Goal: Answer question/provide support: Share knowledge or assist other users

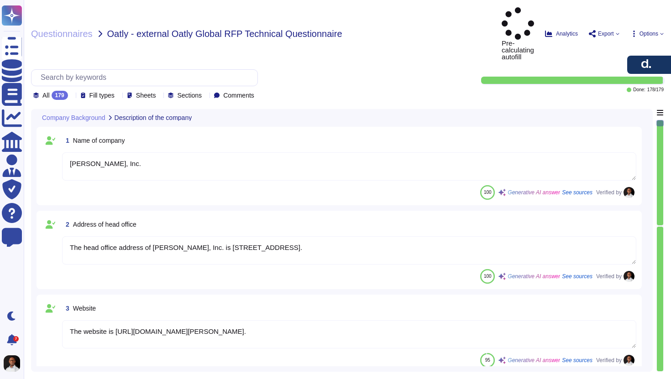
type textarea "[PERSON_NAME], Inc."
type textarea "The head office address of [PERSON_NAME], Inc. is [STREET_ADDRESS]."
type textarea "The website is [URL][DOMAIN_NAME][PERSON_NAME]."
type textarea "- Name: [PERSON_NAME] - Title: Senior Account Executive - Phone Number: [PHONE_…"
type textarea "Yes, our platform was originally developed in-house by [PERSON_NAME] when the c…"
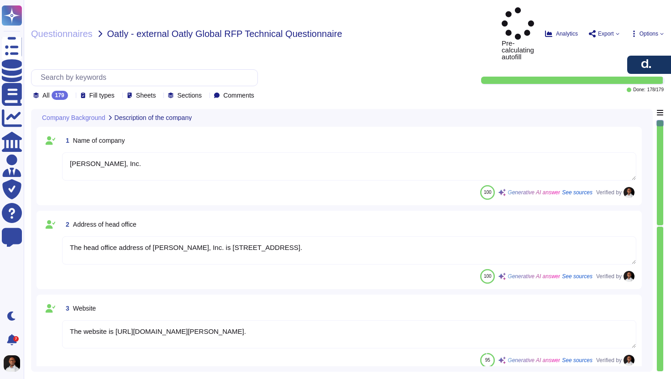
type textarea "[PERSON_NAME] is a leading global payroll and compliance provider founded in [D…"
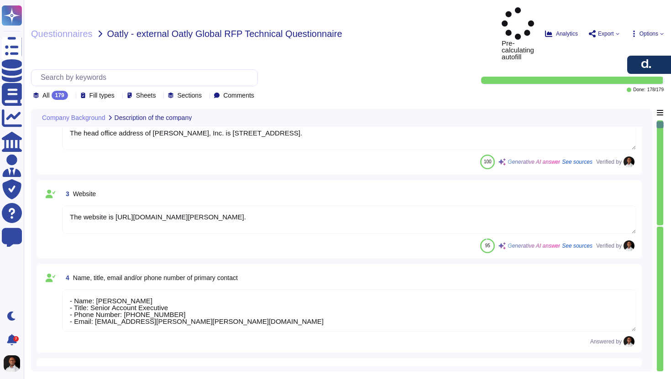
type textarea "[PERSON_NAME] offers several competitive advantages that differentiate it from …"
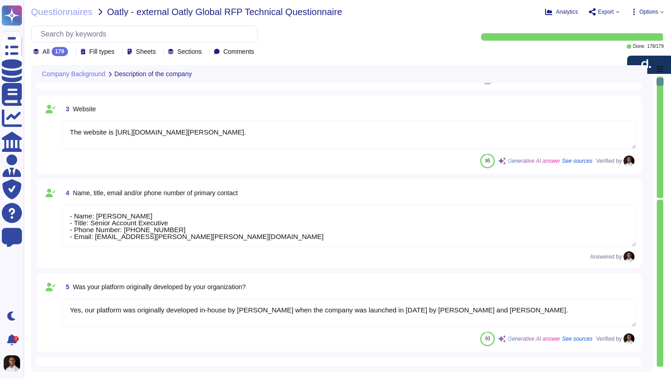
type textarea "[PERSON_NAME] offers several competitive advantages that differentiate it from …"
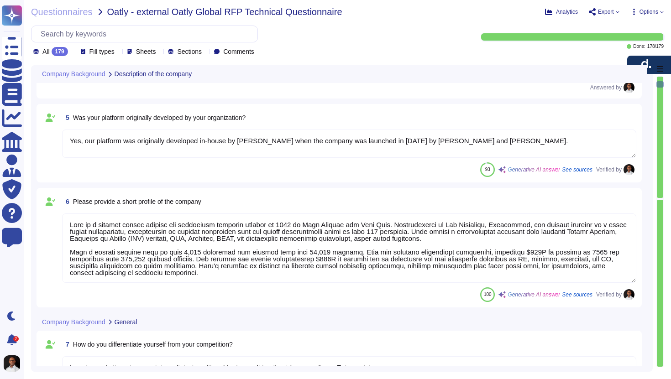
type textarea "Key accomplishments and service improvements from the past year include: 1. Rel…"
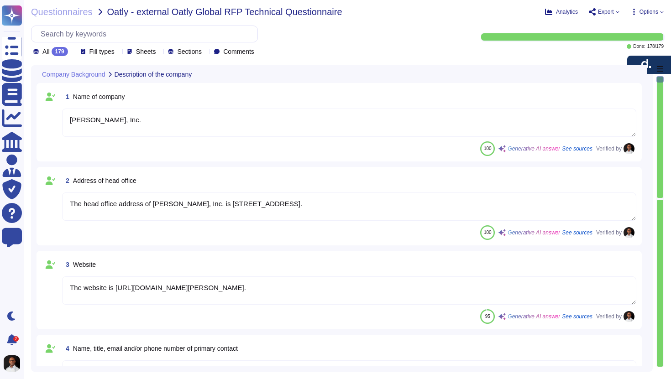
type textarea "[PERSON_NAME], Inc."
click at [172, 120] on textarea "[PERSON_NAME], Inc." at bounding box center [349, 123] width 574 height 28
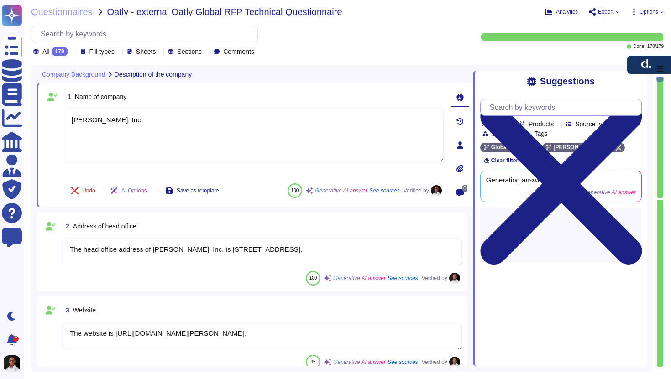
click at [537, 108] on input "text" at bounding box center [563, 107] width 156 height 16
paste input "PostgreSQL, MySQL, or a cloud-managed relational DB (AWS RDS, Aurora, etc.)"
type input "PostgreSQL, MySQL, or a cloud-managed relational DB (AWS RDS, Aurora, etc.)"
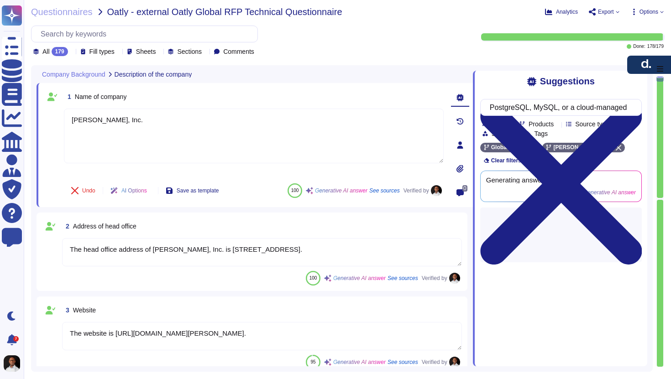
click at [485, 108] on icon at bounding box center [485, 108] width 0 height 0
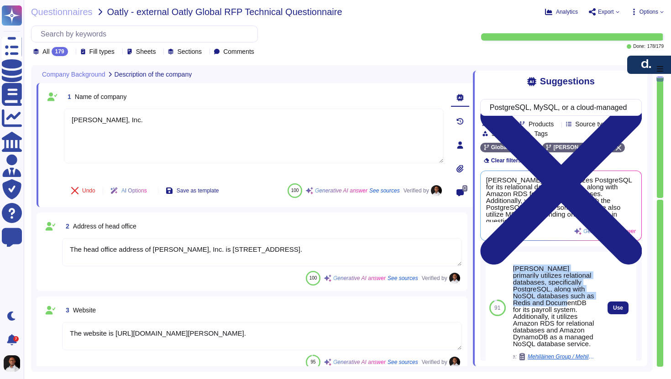
drag, startPoint x: 513, startPoint y: 251, endPoint x: 578, endPoint y: 283, distance: 72.4
click at [578, 283] on div "[PERSON_NAME] primarily utilizes relational databases, specifically PostgreSQL,…" at bounding box center [554, 306] width 83 height 82
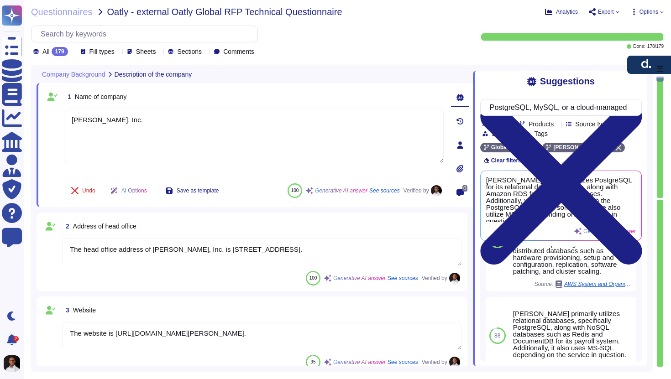
scroll to position [302, 0]
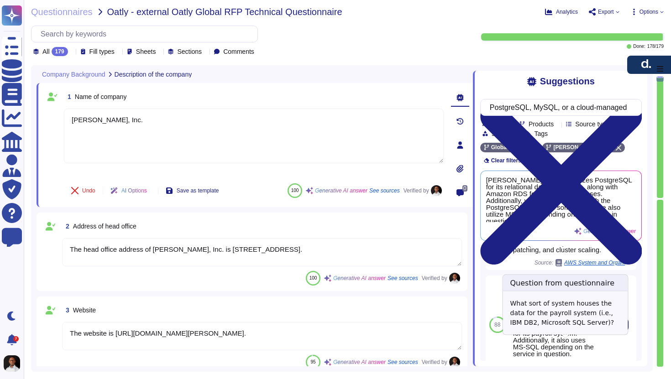
click at [560, 364] on span "SRM / SRM HCM RFI" at bounding box center [568, 366] width 53 height 5
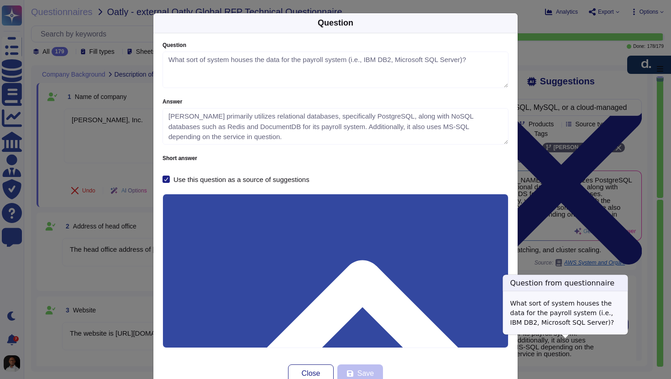
type textarea "What sort of system houses the data for the payroll system (i.e., IBM DB2, Micr…"
type textarea "[PERSON_NAME] primarily utilizes relational databases, specifically PostgreSQL,…"
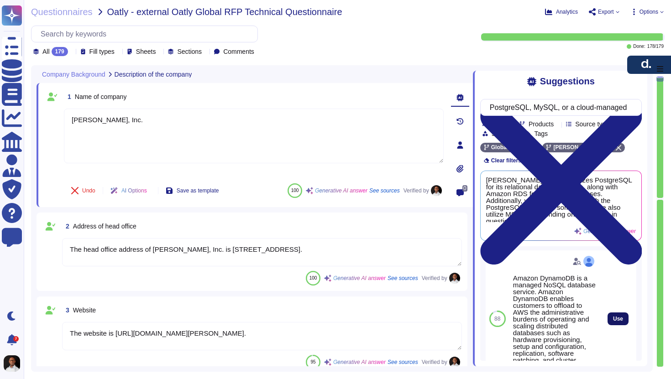
scroll to position [236, 0]
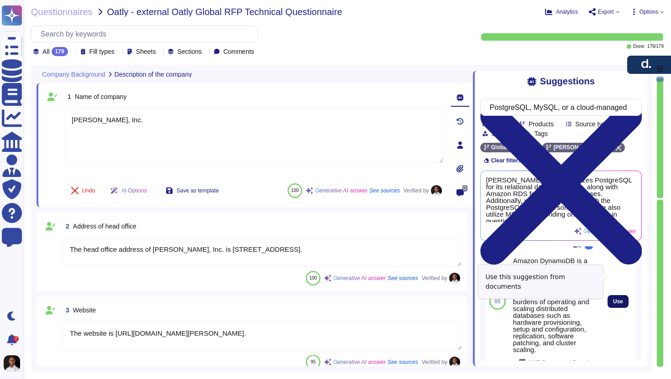
click at [615, 295] on button "Use" at bounding box center [617, 301] width 21 height 13
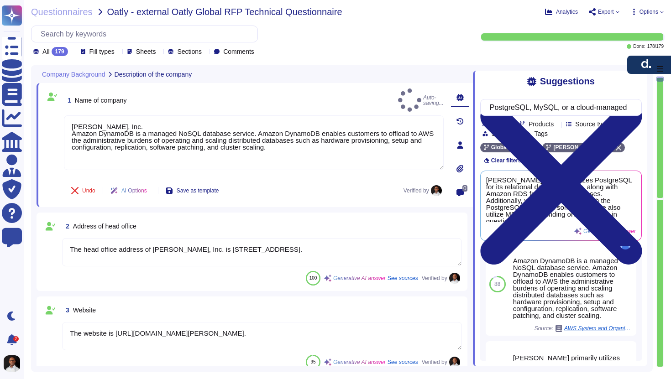
scroll to position [219, 0]
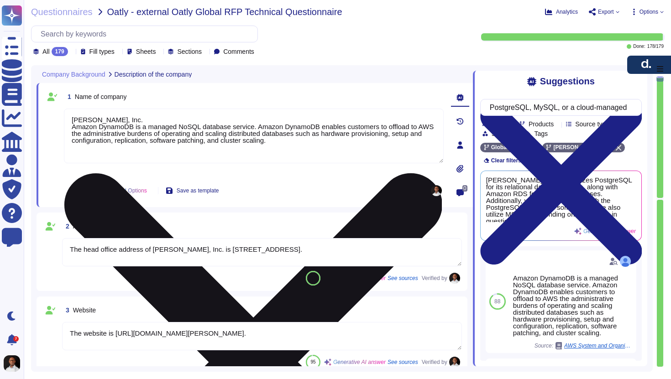
drag, startPoint x: 322, startPoint y: 143, endPoint x: 64, endPoint y: 127, distance: 257.8
click at [64, 127] on textarea "[PERSON_NAME], Inc. Amazon DynamoDB is a managed NoSQL database service. Amazon…" at bounding box center [254, 136] width 380 height 55
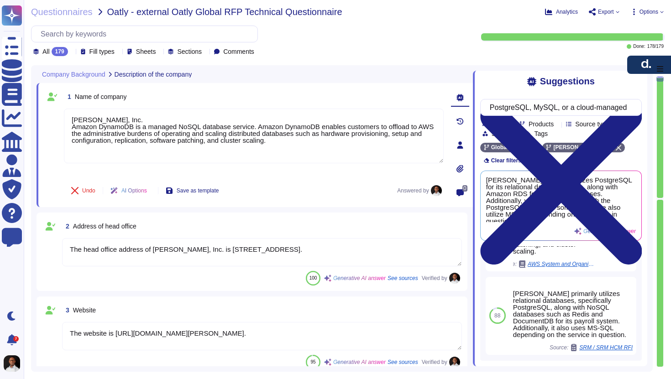
scroll to position [321, 0]
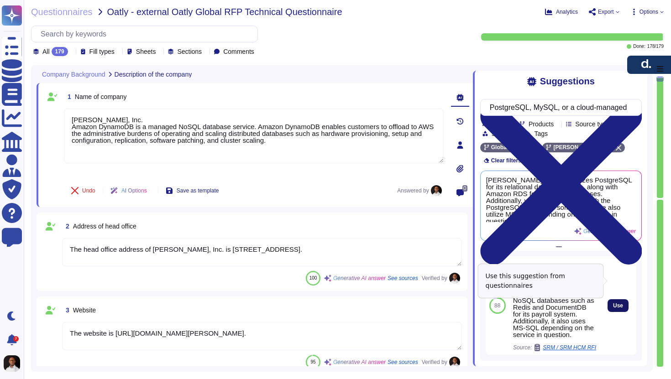
click at [618, 303] on span "Use" at bounding box center [618, 305] width 10 height 5
type textarea "[PERSON_NAME], Inc. Amazon DynamoDB is a managed NoSQL database service. Amazon…"
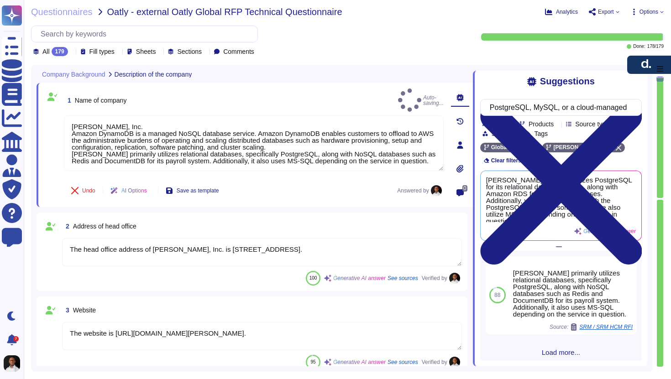
scroll to position [301, 0]
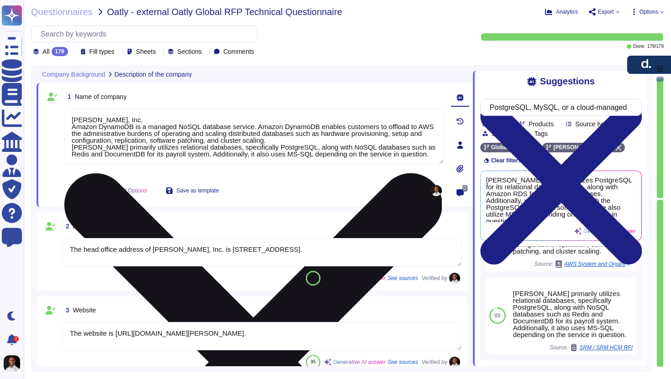
drag, startPoint x: 414, startPoint y: 153, endPoint x: 73, endPoint y: 145, distance: 341.3
click at [73, 145] on textarea "[PERSON_NAME], Inc. Amazon DynamoDB is a managed NoSQL database service. Amazon…" at bounding box center [254, 137] width 380 height 56
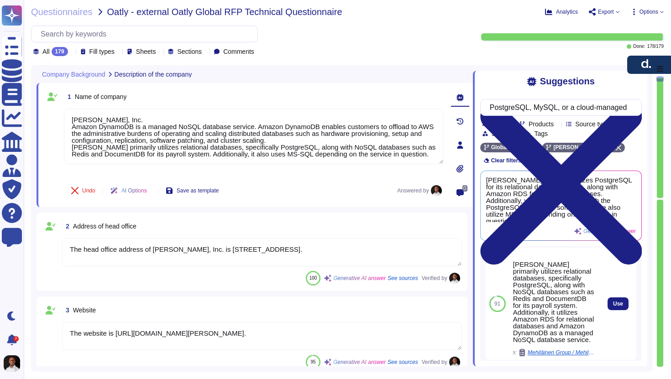
scroll to position [3, 0]
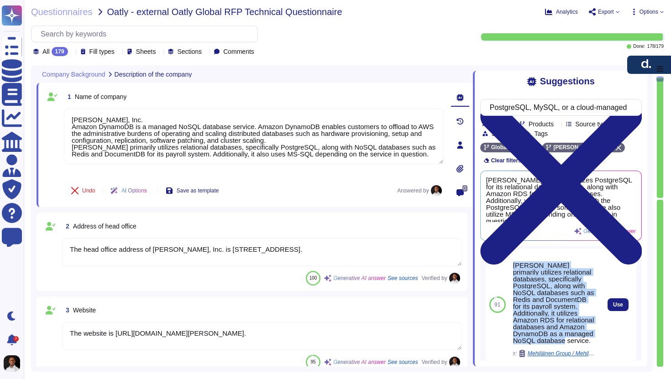
copy div "[PERSON_NAME] primarily utilizes relational databases, specifically PostgreSQL,…"
drag, startPoint x: 592, startPoint y: 323, endPoint x: 514, endPoint y: 247, distance: 109.4
click at [514, 262] on div "[PERSON_NAME] primarily utilizes relational databases, specifically PostgreSQL,…" at bounding box center [554, 303] width 83 height 82
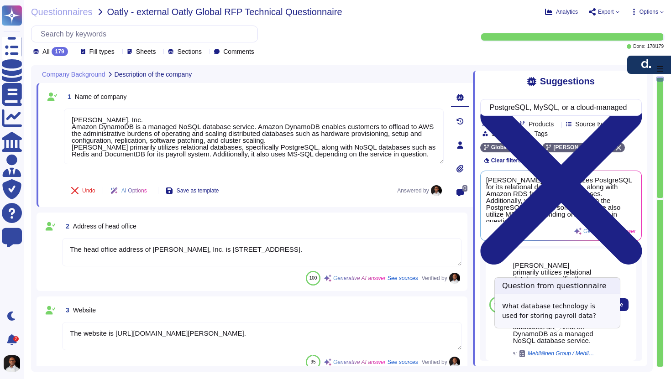
click at [547, 351] on span "Mehiläinen Group / Mehiläinen Group RFI Payroll System" at bounding box center [561, 353] width 68 height 5
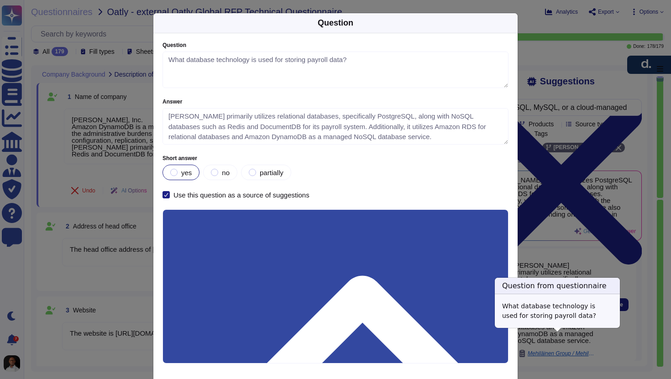
type textarea "What database technology is used for storing payroll data?"
type textarea "[PERSON_NAME] primarily utilizes relational databases, specifically PostgreSQL,…"
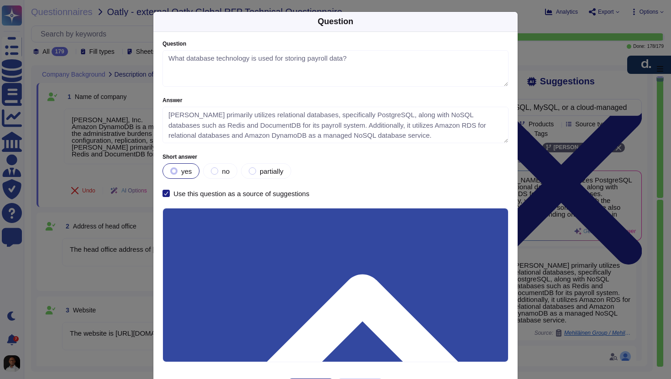
scroll to position [0, 0]
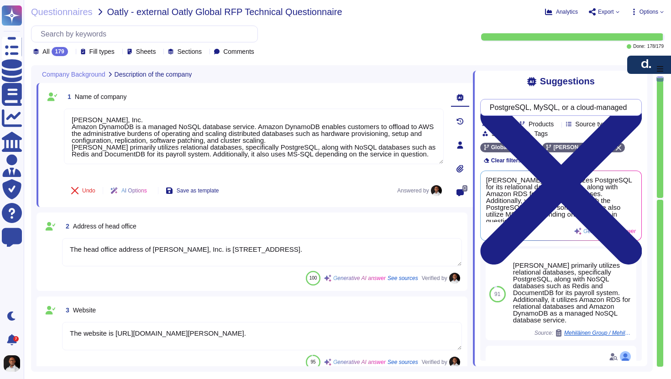
click at [555, 105] on input "PostgreSQL, MySQL, or a cloud-managed relational DB (AWS RDS, Aurora, etc.)" at bounding box center [558, 107] width 147 height 16
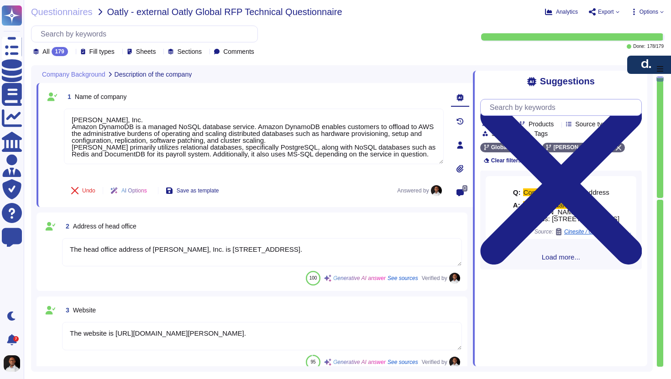
paste input "Linux (Ubuntu, CentOS, Amazon Linux)"
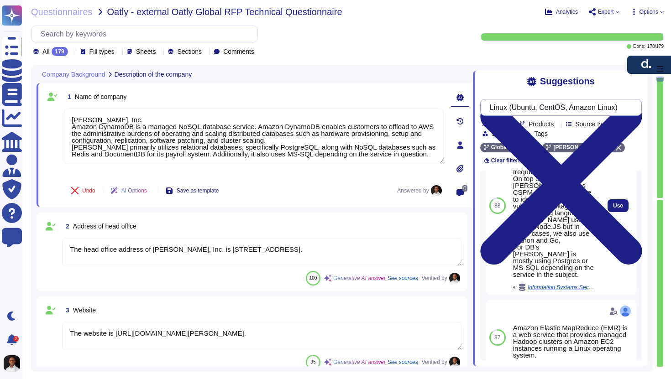
scroll to position [116, 0]
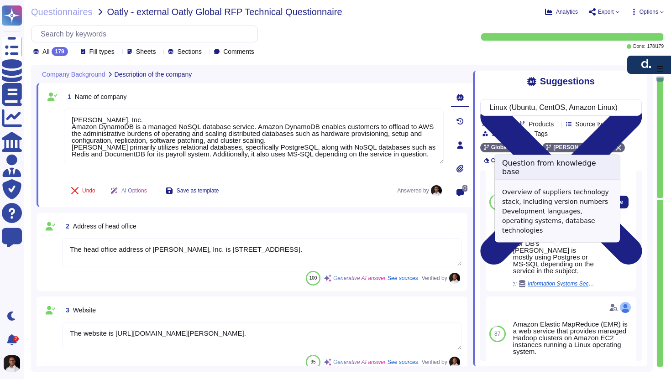
type input "Linux (Ubuntu, CentOS, Amazon Linux)"
click at [569, 281] on span "Information Systems Security Policies" at bounding box center [561, 283] width 68 height 5
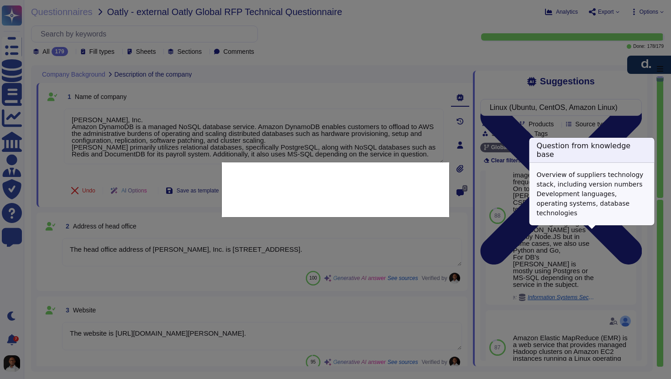
scroll to position [99, 0]
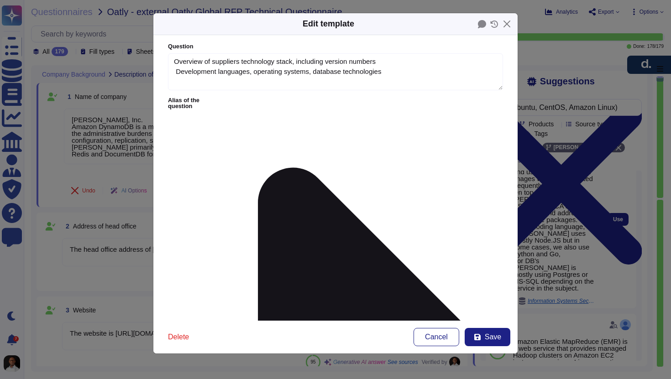
type textarea "Overview of suppliers technology stack, including version numbers Development l…"
type textarea "[PERSON_NAME] mostly utilizes AWS EKS services and uses only slim docker images…"
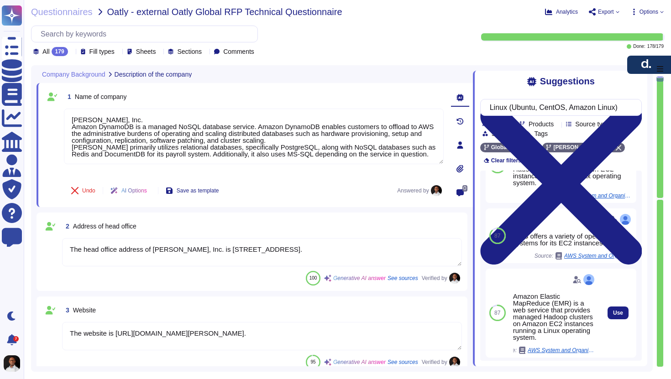
scroll to position [245, 0]
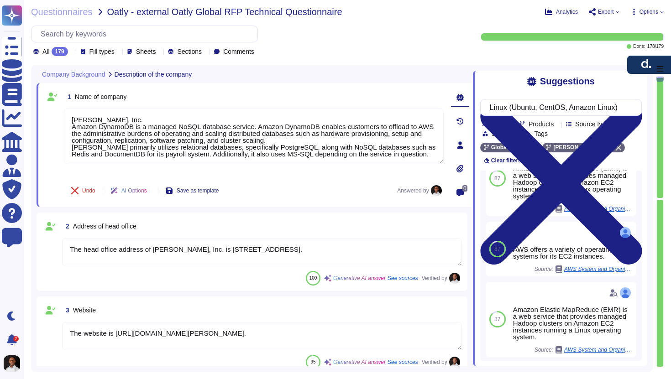
click at [558, 372] on span "Load more..." at bounding box center [560, 375] width 161 height 7
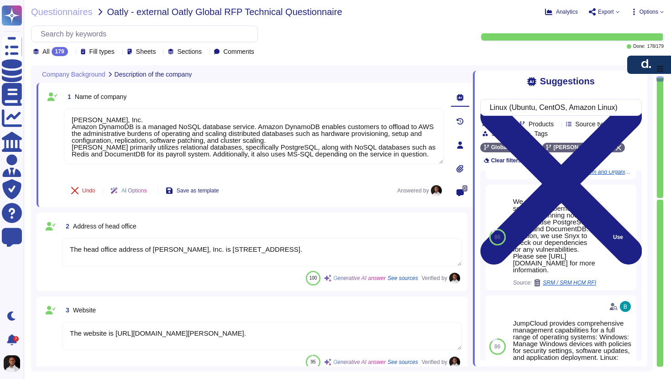
scroll to position [468, 0]
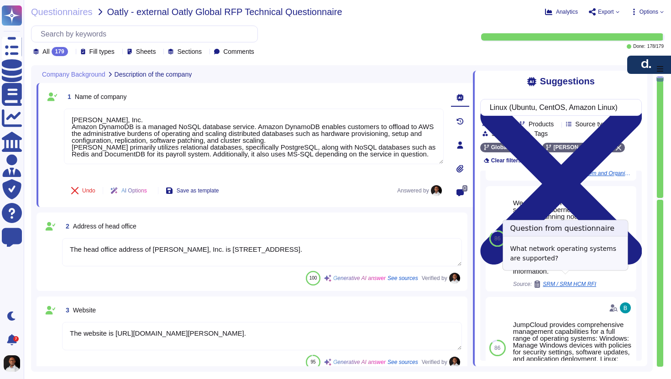
click at [578, 281] on span "SRM / SRM HCM RFI" at bounding box center [568, 283] width 53 height 5
click at [574, 281] on span "SRM / SRM HCM RFI" at bounding box center [568, 283] width 53 height 5
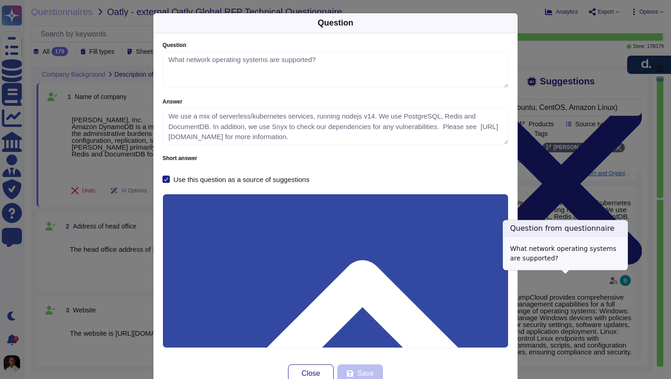
type textarea "What network operating systems are supported?"
type textarea "We use a mix of serverless/kubernetes services, running nodejs v14. We use Post…"
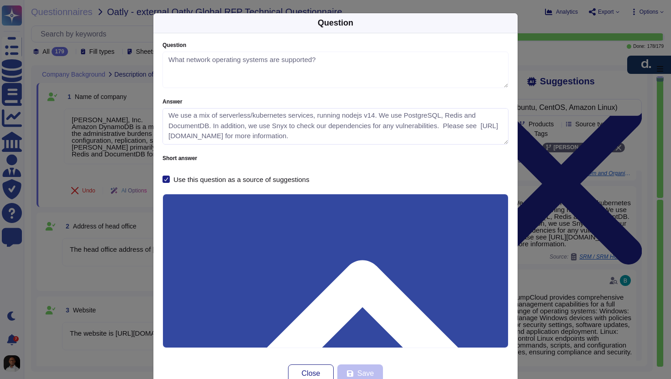
scroll to position [11, 0]
drag, startPoint x: 168, startPoint y: 112, endPoint x: 488, endPoint y: 143, distance: 321.3
click at [488, 143] on textarea "We use a mix of serverless/kubernetes services, running nodejs v14. We use Post…" at bounding box center [335, 126] width 346 height 36
click at [569, 206] on div "Question Question What network operating systems are supported? Answer We use a…" at bounding box center [335, 189] width 671 height 379
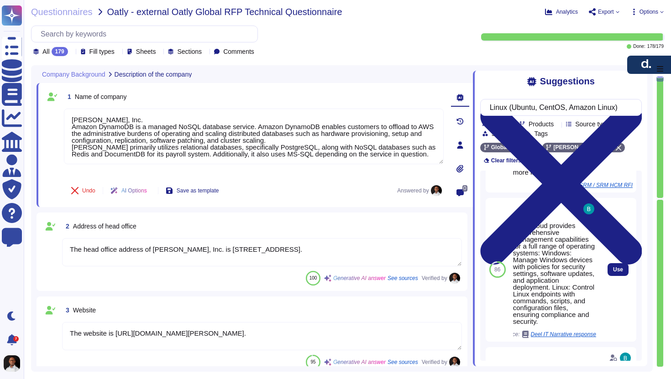
scroll to position [529, 0]
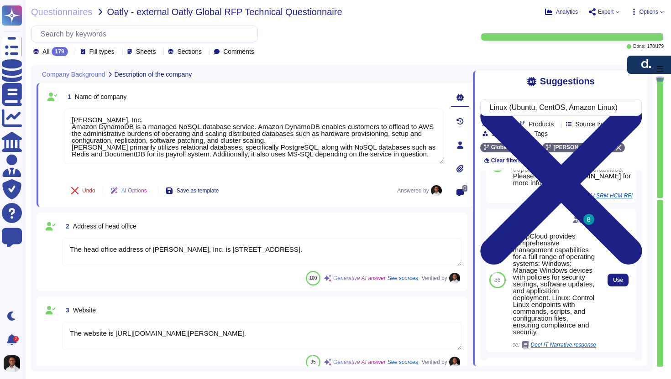
click at [551, 259] on div "JumpCloud provides comprehensive management capabilities for a full range of op…" at bounding box center [554, 284] width 83 height 103
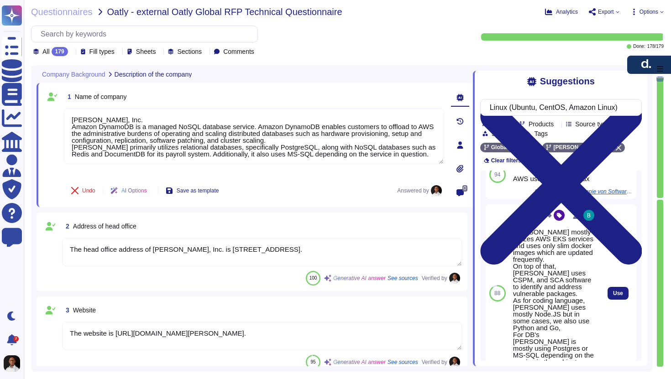
scroll to position [29, 0]
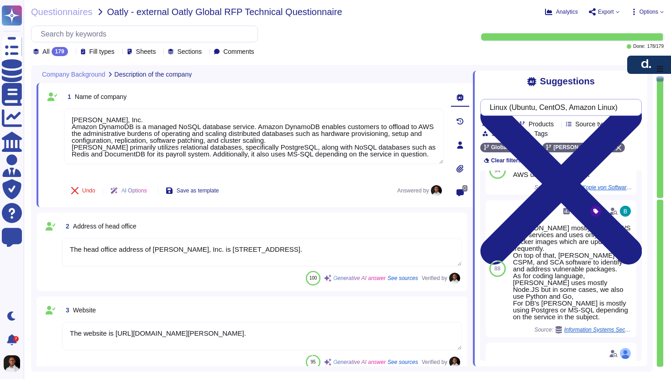
click at [630, 104] on input "Linux (Ubuntu, CentOS, Amazon Linux)" at bounding box center [558, 107] width 147 height 16
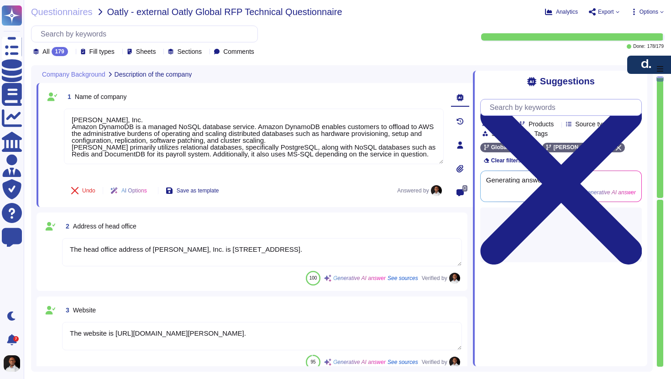
scroll to position [0, 0]
type input "3rd party"
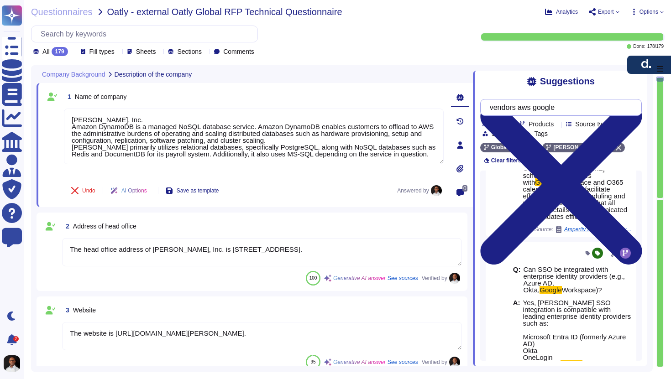
scroll to position [1201, 0]
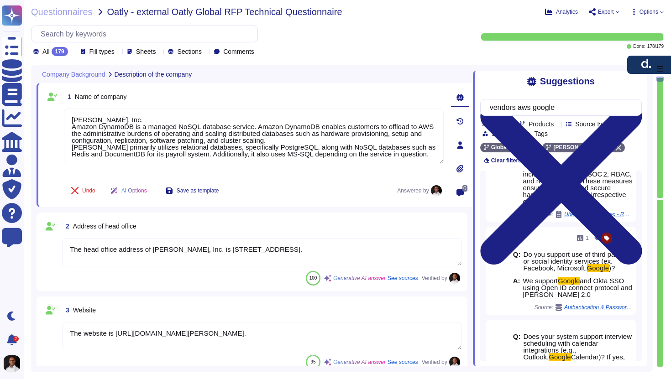
scroll to position [1588, 0]
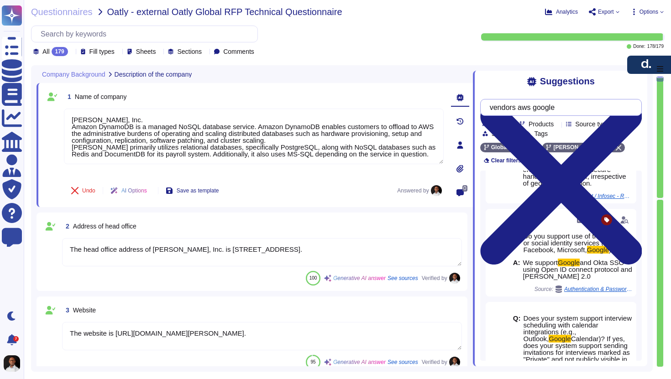
drag, startPoint x: 525, startPoint y: 108, endPoint x: 498, endPoint y: 109, distance: 26.9
click at [498, 109] on input "vendors aws google" at bounding box center [558, 107] width 147 height 16
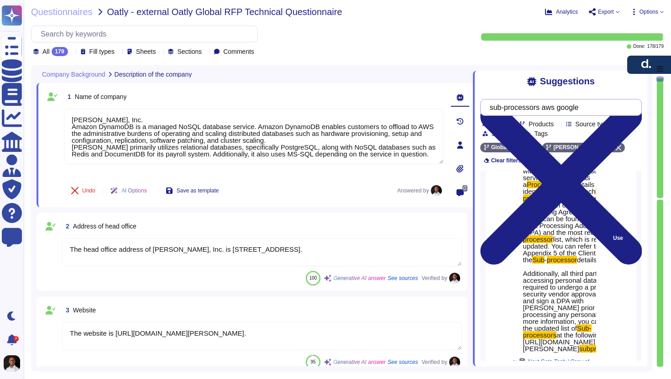
scroll to position [71, 0]
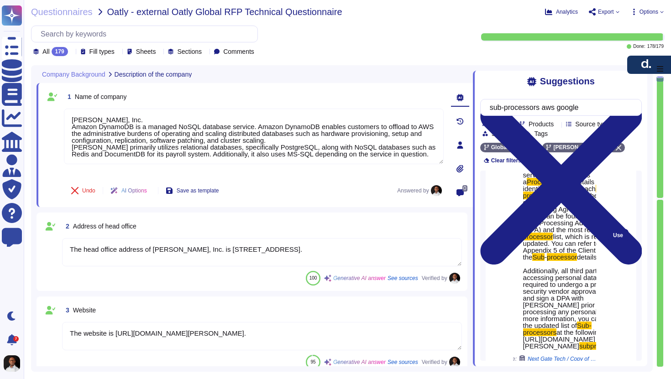
type input "sub-processors aws google"
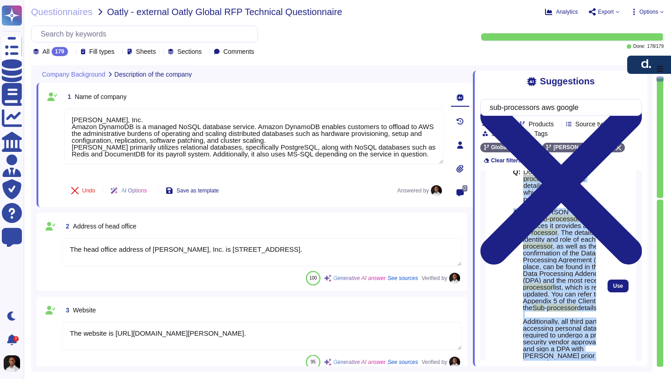
scroll to position [0, 0]
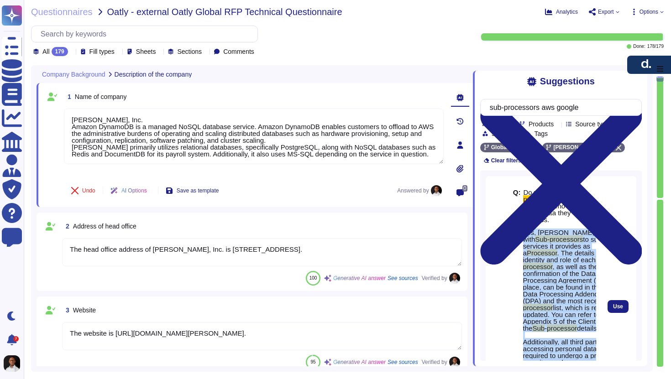
drag, startPoint x: 580, startPoint y: 318, endPoint x: 524, endPoint y: 218, distance: 114.4
click at [524, 229] on span "Yes, [PERSON_NAME] engages with Sub-processors to support the services it provi…" at bounding box center [575, 325] width 104 height 192
copy span "Yes, [PERSON_NAME] engages with Sub-processors to support the services it provi…"
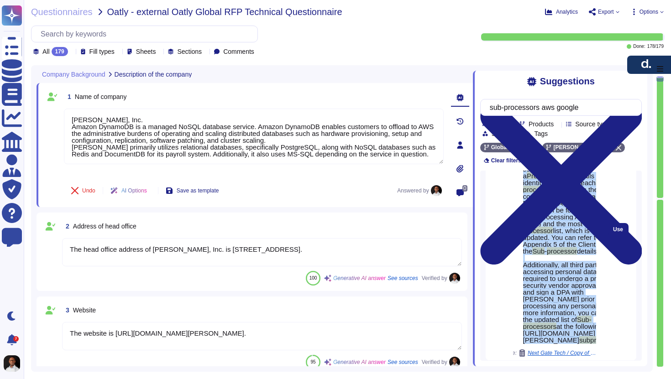
scroll to position [123, 0]
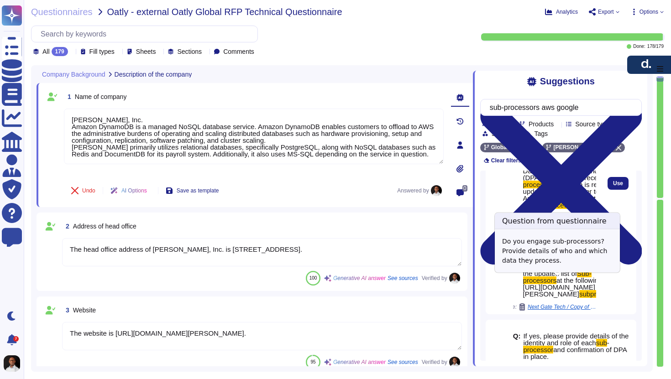
click at [560, 304] on span "Next Gate Tech / Copy of NGT Supplier Opportunity Assessment Questionnaire" at bounding box center [561, 306] width 68 height 5
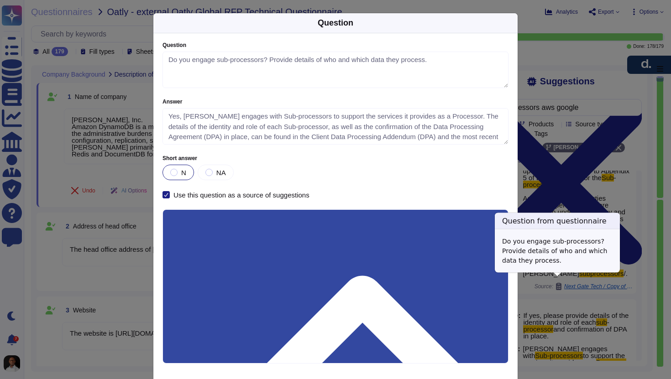
type textarea "Do you engage sub-processors? Provide details of who and which data they proces…"
type textarea "Yes, [PERSON_NAME] engages with Sub-processors to support the services it provi…"
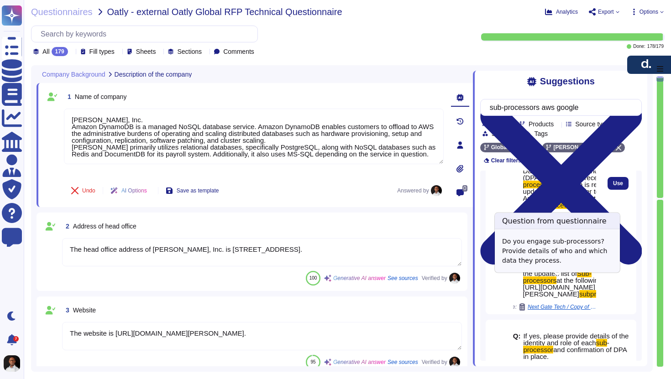
click at [562, 304] on span "Next Gate Tech / Copy of NGT Supplier Opportunity Assessment Questionnaire" at bounding box center [561, 306] width 68 height 5
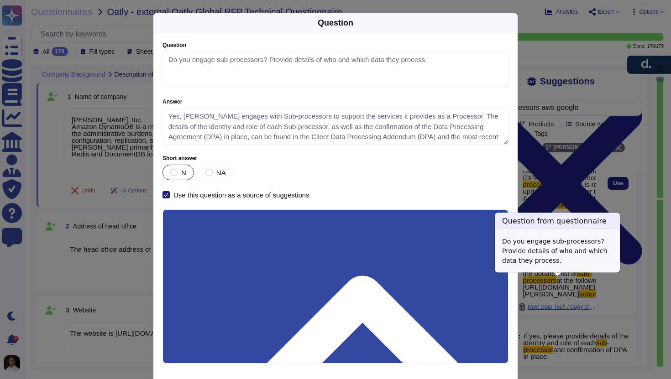
type textarea "Do you engage sub-processors? Provide details of who and which data they proces…"
type textarea "Yes, [PERSON_NAME] engages with Sub-processors to support the services it provi…"
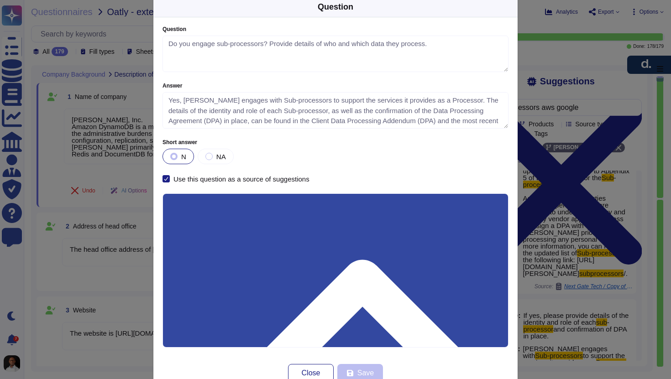
scroll to position [18, 0]
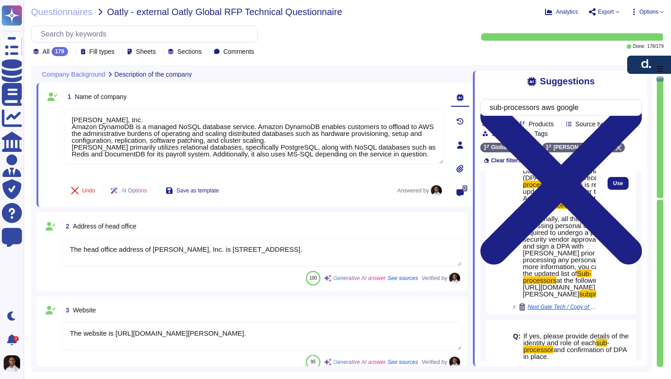
click at [577, 268] on span "Yes, [PERSON_NAME] engages with Sub-processors to support the services it provi…" at bounding box center [575, 202] width 104 height 192
click at [573, 268] on span "Yes, [PERSON_NAME] engages with Sub-processors to support the services it provi…" at bounding box center [575, 202] width 104 height 192
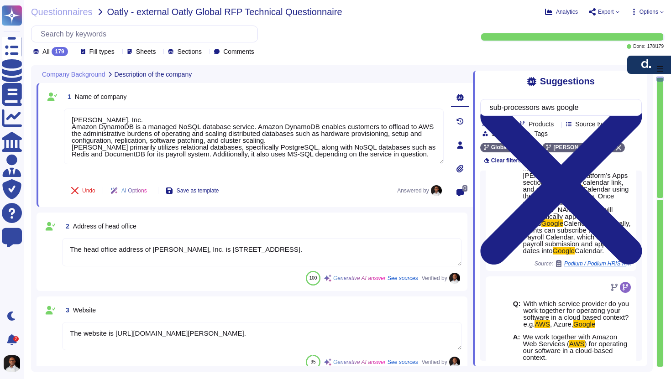
scroll to position [2289, 0]
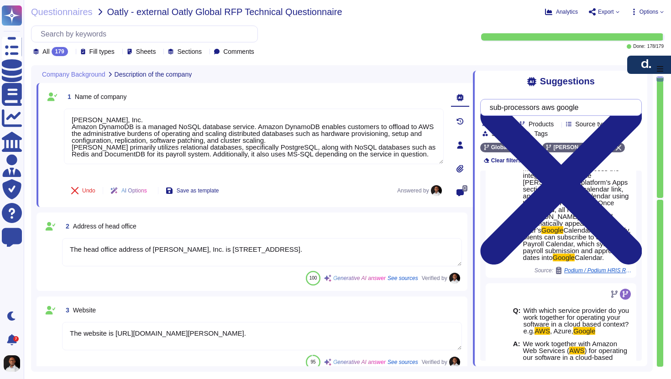
click at [551, 108] on input "sub-processors aws google" at bounding box center [558, 107] width 147 height 16
drag, startPoint x: 551, startPoint y: 108, endPoint x: 606, endPoint y: 108, distance: 55.7
click at [606, 108] on input "sub-processors aws google" at bounding box center [558, 107] width 147 height 16
drag, startPoint x: 606, startPoint y: 108, endPoint x: 553, endPoint y: 105, distance: 53.4
click at [553, 105] on input "sub-processors aws google" at bounding box center [558, 107] width 147 height 16
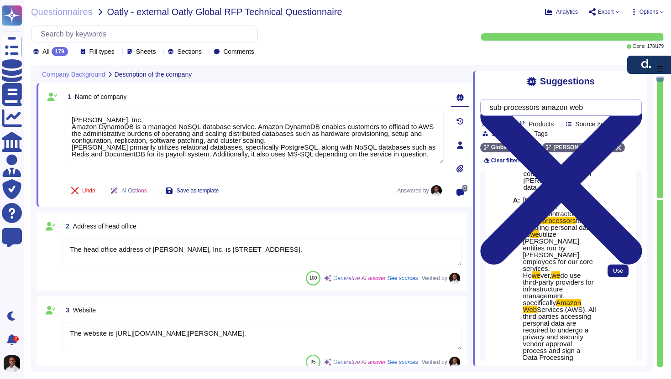
scroll to position [694, 0]
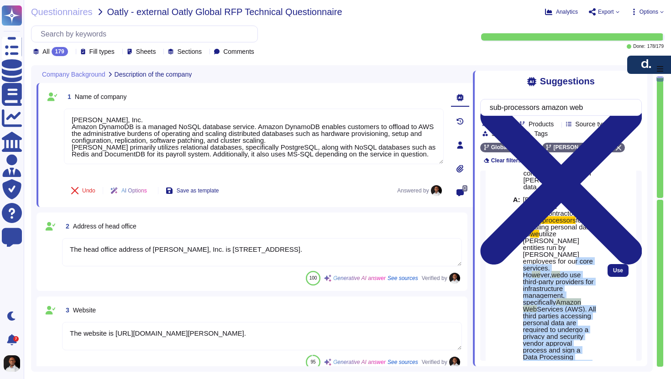
drag, startPoint x: 553, startPoint y: 208, endPoint x: 570, endPoint y: 355, distance: 147.8
click at [570, 355] on div "Q: Do you engage any 3rd parties in any phase of the process ( sub contractors,…" at bounding box center [554, 268] width 83 height 291
copy span "Ho we ver, we do use third-party providers for infrastructure management, speci…"
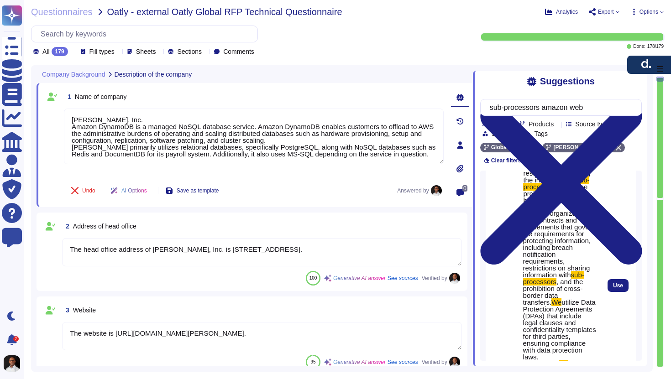
scroll to position [2262, 0]
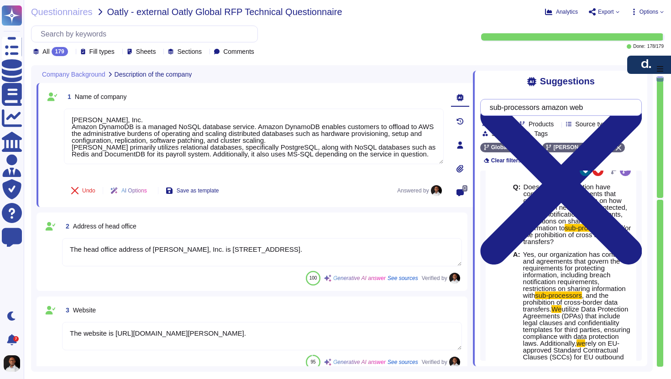
drag, startPoint x: 579, startPoint y: 106, endPoint x: 615, endPoint y: 104, distance: 35.6
click at [615, 104] on input "sub-processors amazon web" at bounding box center [558, 107] width 147 height 16
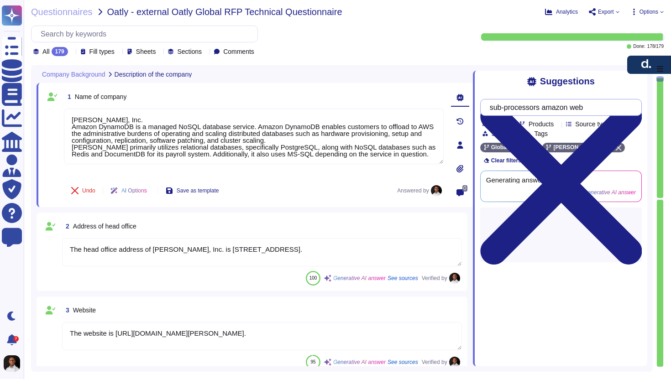
scroll to position [0, 0]
click at [549, 103] on input "sub-processors amazon" at bounding box center [558, 107] width 147 height 16
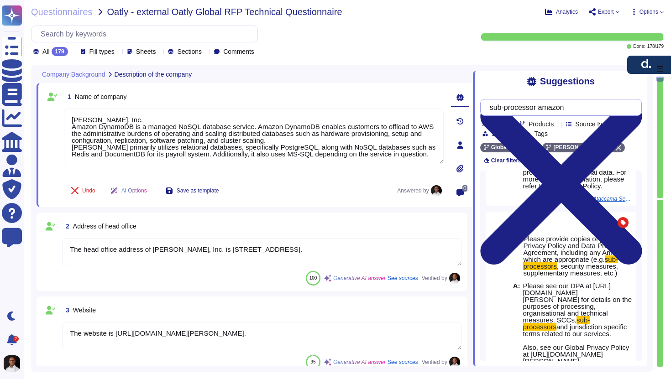
scroll to position [1041, 0]
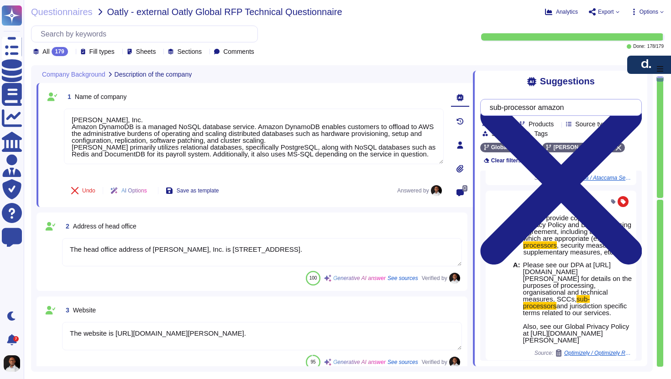
drag, startPoint x: 547, startPoint y: 107, endPoint x: 494, endPoint y: 107, distance: 53.4
click at [494, 107] on input "sub-processor amazon" at bounding box center [558, 107] width 147 height 16
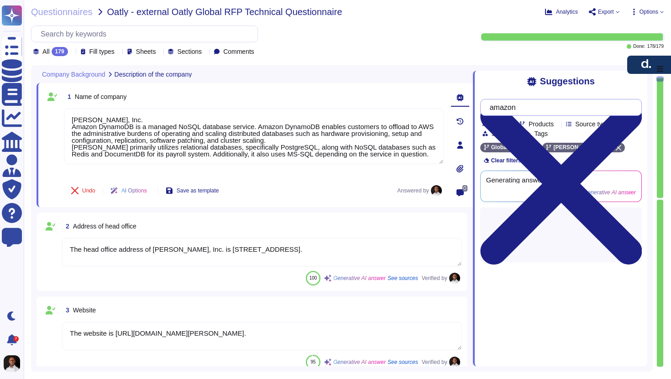
click at [563, 104] on input "amazon" at bounding box center [558, 107] width 147 height 16
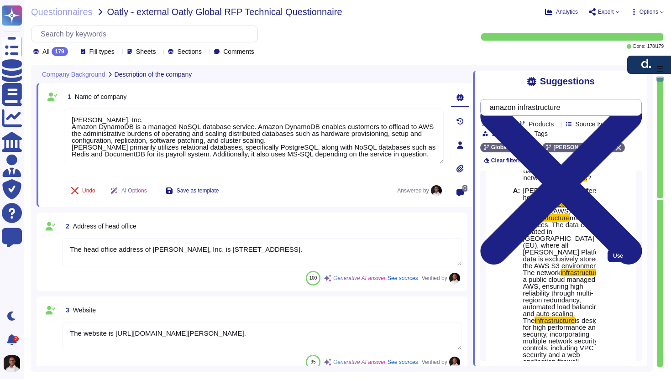
scroll to position [48, 0]
type input "amazon infrastructure"
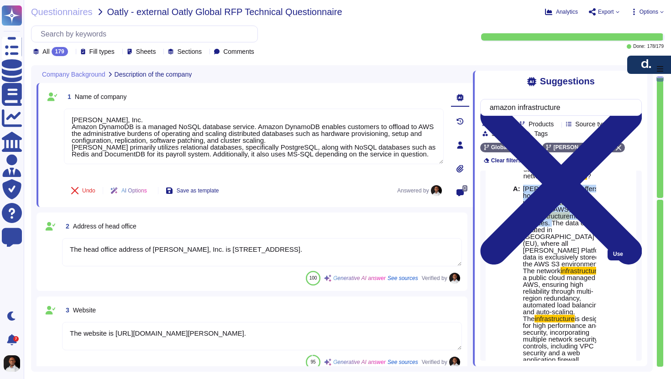
drag, startPoint x: 524, startPoint y: 174, endPoint x: 596, endPoint y: 207, distance: 79.2
click at [596, 207] on div "Q: If you offer a hosting solution, what is the data center and network infrast…" at bounding box center [554, 254] width 90 height 252
copy span "[PERSON_NAME] offers a hosting solution that utilizes Amazon Web Services (AWS)…"
